Goal: Transaction & Acquisition: Purchase product/service

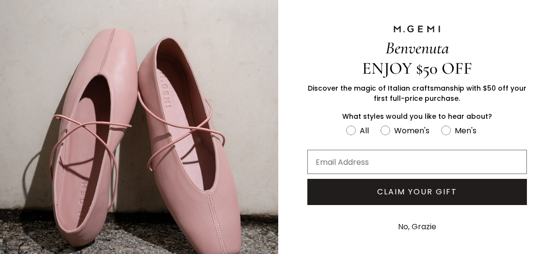
scroll to position [44, 0]
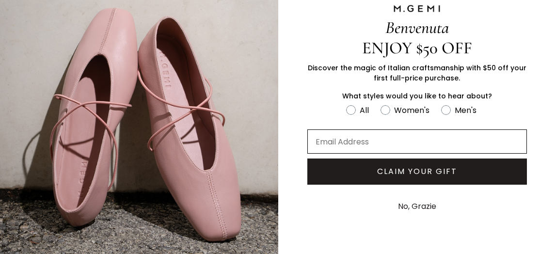
click at [344, 141] on input "Email Address" at bounding box center [417, 141] width 220 height 24
type input "sakidodelson12@gmail.com"
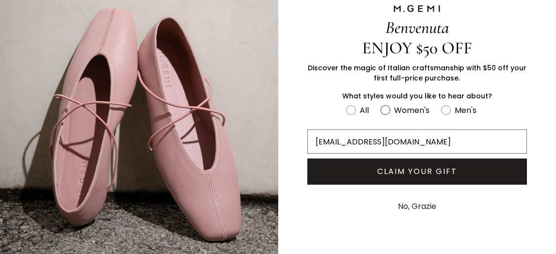
click at [381, 110] on circle "FULLSCREEN Form" at bounding box center [385, 109] width 9 height 9
click at [346, 104] on input "Women's" at bounding box center [346, 103] width 0 height 0
radio input "true"
click at [381, 174] on button "CLAIM YOUR GIFT" at bounding box center [417, 172] width 220 height 26
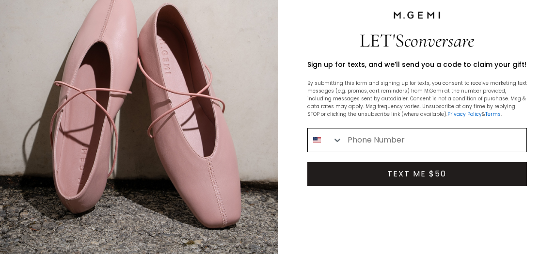
click at [375, 138] on input "Phone Number" at bounding box center [435, 139] width 184 height 23
type input "1-732-814-5671"
click at [410, 173] on button "TEXT ME $50" at bounding box center [417, 174] width 220 height 24
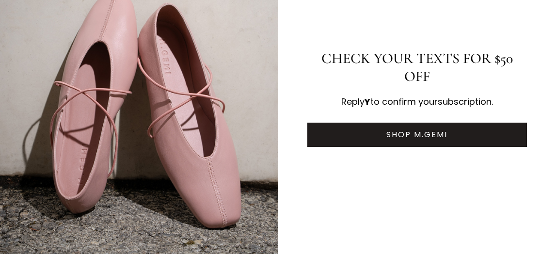
click at [412, 134] on button "SHOP M.GEMI" at bounding box center [417, 135] width 220 height 24
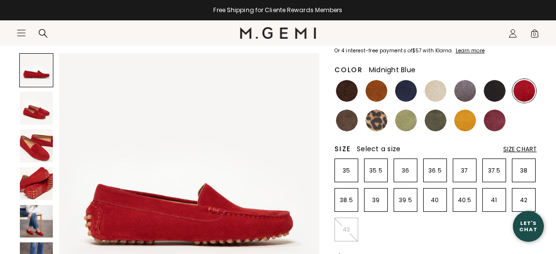
scroll to position [136, 0]
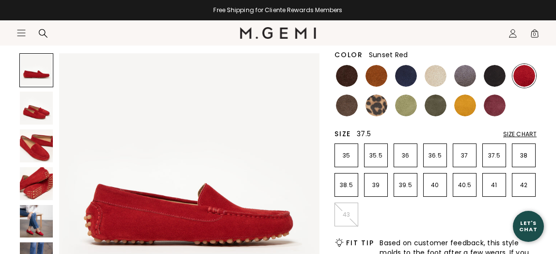
click at [492, 155] on p "37.5" at bounding box center [494, 156] width 23 height 8
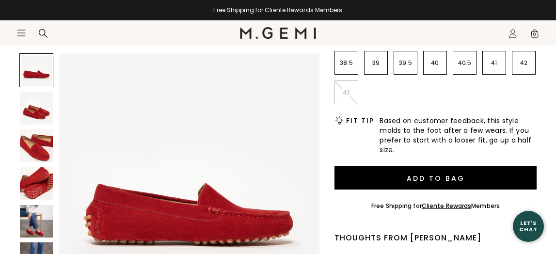
scroll to position [269, 0]
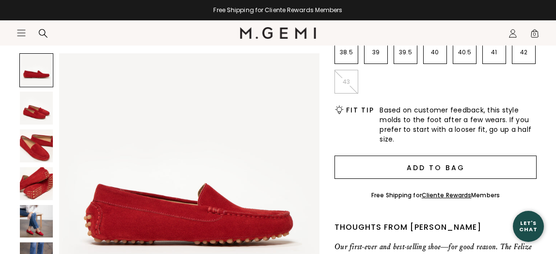
click at [482, 175] on button "Add to Bag" at bounding box center [435, 167] width 202 height 23
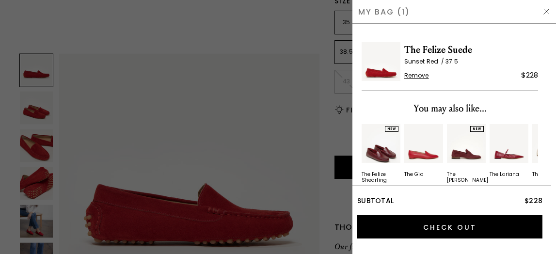
scroll to position [0, 0]
click at [126, 12] on div at bounding box center [278, 127] width 556 height 254
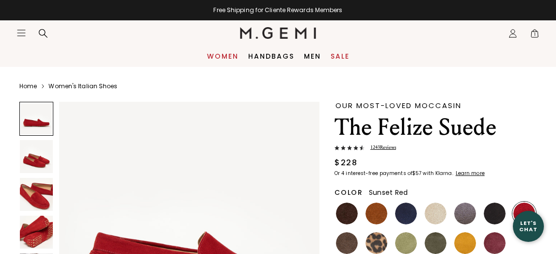
click at [230, 54] on link "Women" at bounding box center [223, 56] width 32 height 8
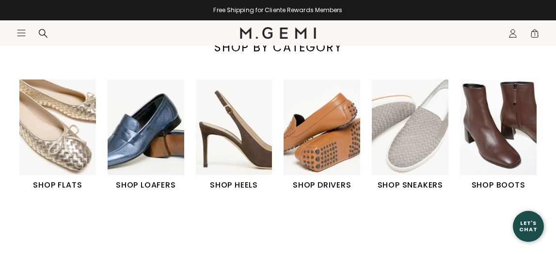
scroll to position [297, 0]
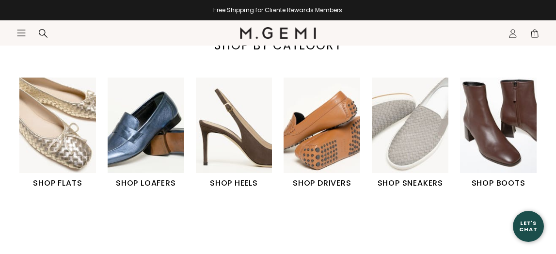
click at [243, 144] on img "3 / 6" at bounding box center [234, 125] width 77 height 95
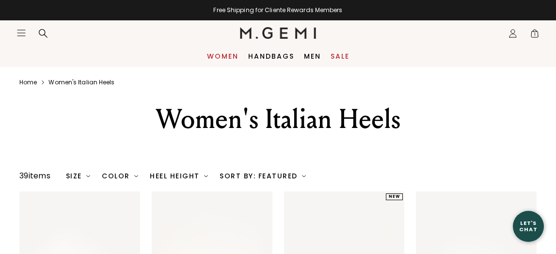
click at [226, 53] on link "Women" at bounding box center [223, 56] width 32 height 8
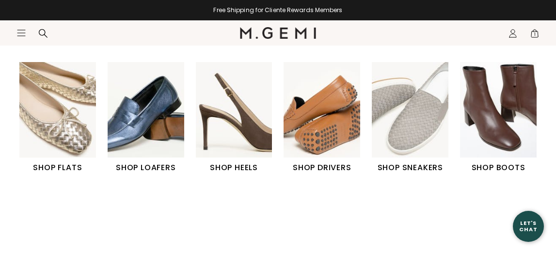
scroll to position [337, 0]
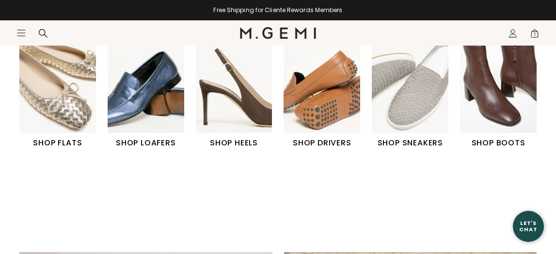
click at [315, 111] on img "4 / 6" at bounding box center [322, 84] width 77 height 95
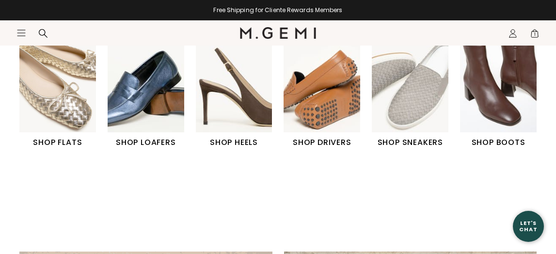
click at [508, 109] on img "6 / 6" at bounding box center [498, 84] width 77 height 95
click at [71, 105] on img "1 / 6" at bounding box center [57, 84] width 77 height 95
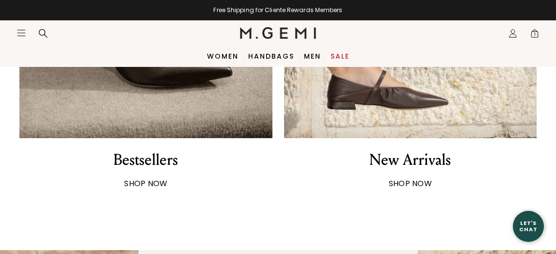
scroll to position [698, 0]
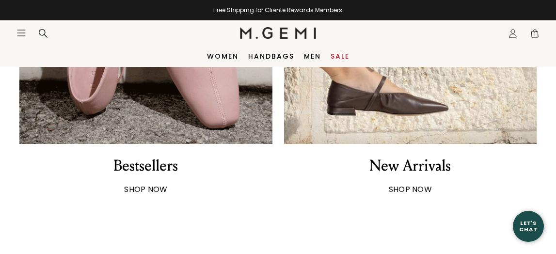
click at [145, 192] on strong "SHOP NOW" at bounding box center [145, 189] width 43 height 11
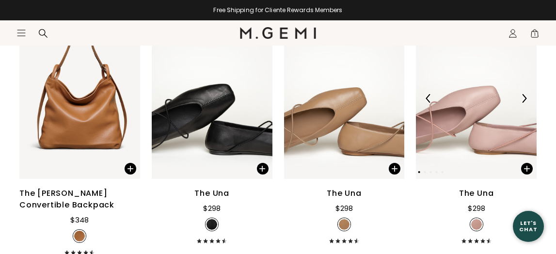
scroll to position [429, 0]
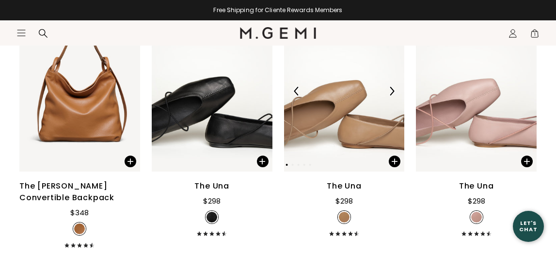
click at [361, 110] on img at bounding box center [344, 91] width 121 height 161
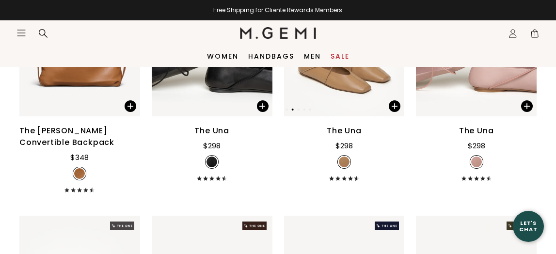
scroll to position [470, 0]
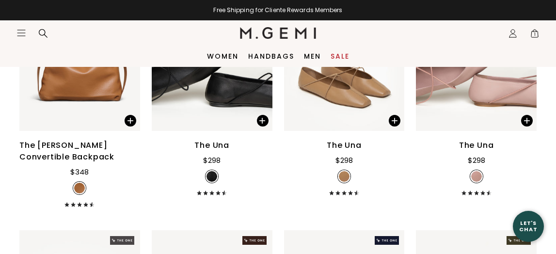
click at [354, 153] on div "The Una $298 + 11" at bounding box center [344, 168] width 121 height 56
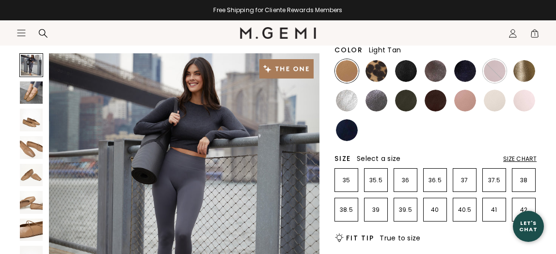
scroll to position [148, 0]
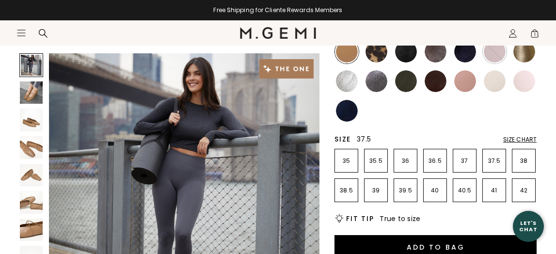
click at [495, 158] on p "37.5" at bounding box center [494, 161] width 23 height 8
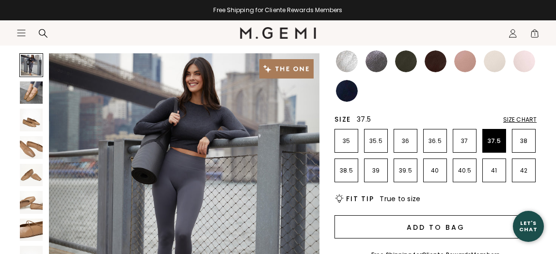
click at [482, 225] on button "Add to Bag" at bounding box center [435, 226] width 202 height 23
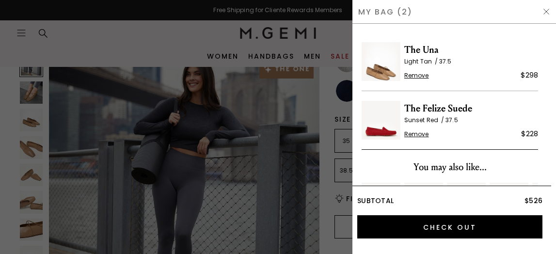
scroll to position [0, 0]
click at [268, 100] on div at bounding box center [278, 127] width 556 height 254
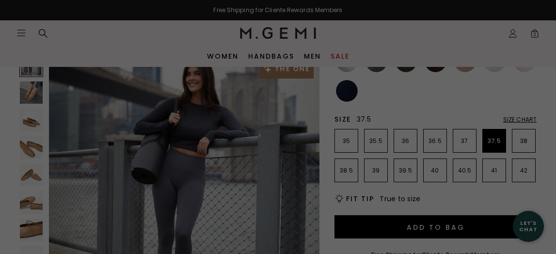
scroll to position [170, 0]
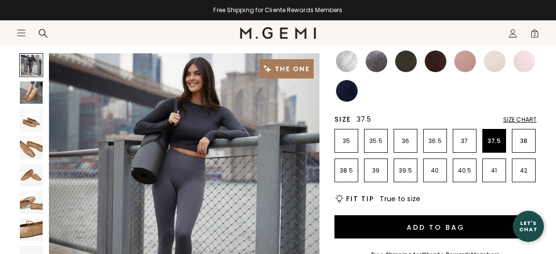
click at [351, 61] on section "Icons/20x20/hamburger@2x Women Shop All Shoes New Arrivals Bestsellers Essentia…" at bounding box center [278, 43] width 556 height 47
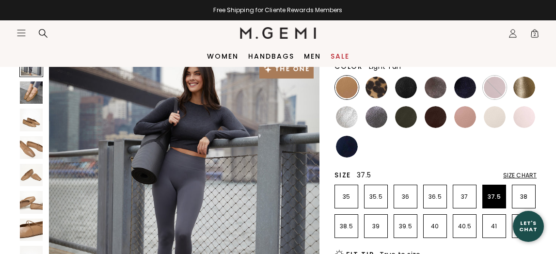
scroll to position [107, 0]
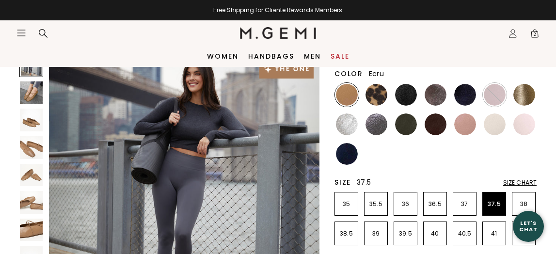
click at [493, 122] on img at bounding box center [495, 124] width 22 height 22
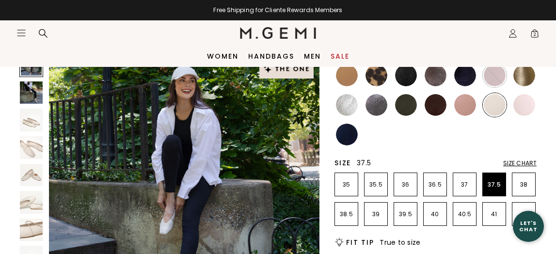
click at [523, 103] on img at bounding box center [524, 105] width 22 height 22
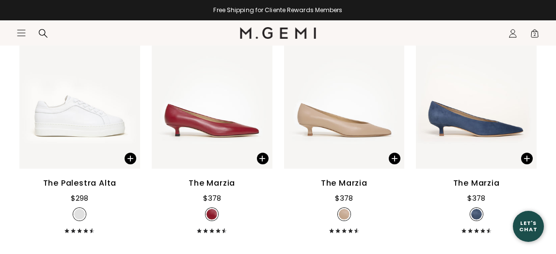
scroll to position [1444, 0]
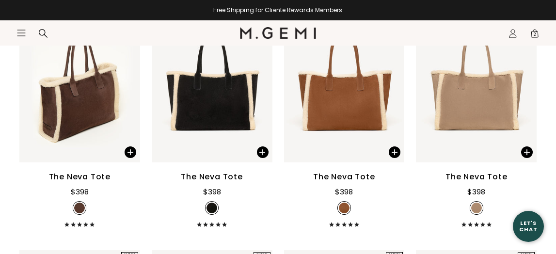
scroll to position [196, 0]
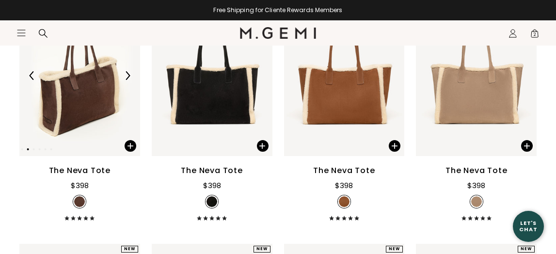
click at [107, 107] on img at bounding box center [79, 75] width 121 height 161
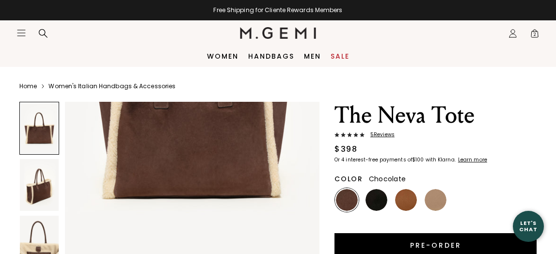
scroll to position [174, 0]
click at [439, 204] on img at bounding box center [436, 200] width 22 height 22
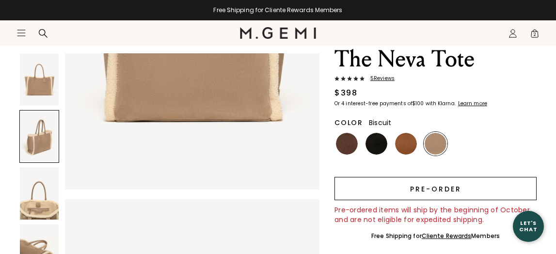
scroll to position [72, 0]
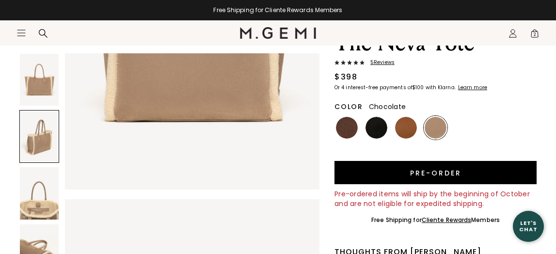
click at [345, 127] on img at bounding box center [347, 128] width 22 height 22
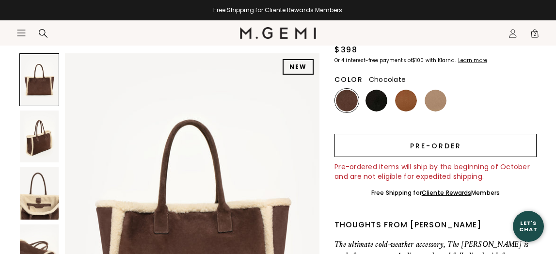
click at [380, 148] on button "Pre-order" at bounding box center [435, 145] width 202 height 23
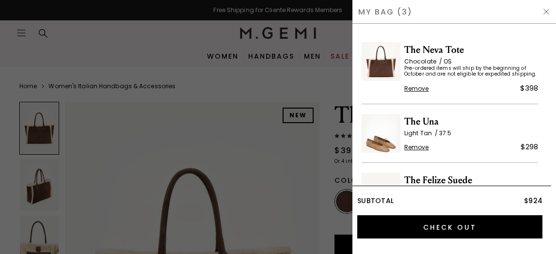
click at [289, 102] on div at bounding box center [278, 127] width 556 height 254
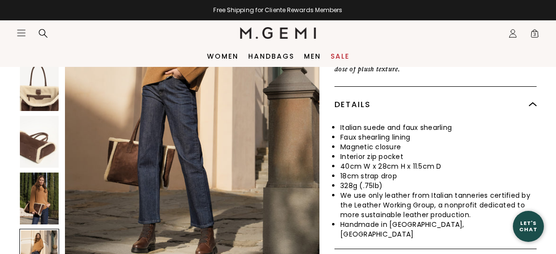
scroll to position [322, 0]
